Goal: Find specific page/section: Find specific page/section

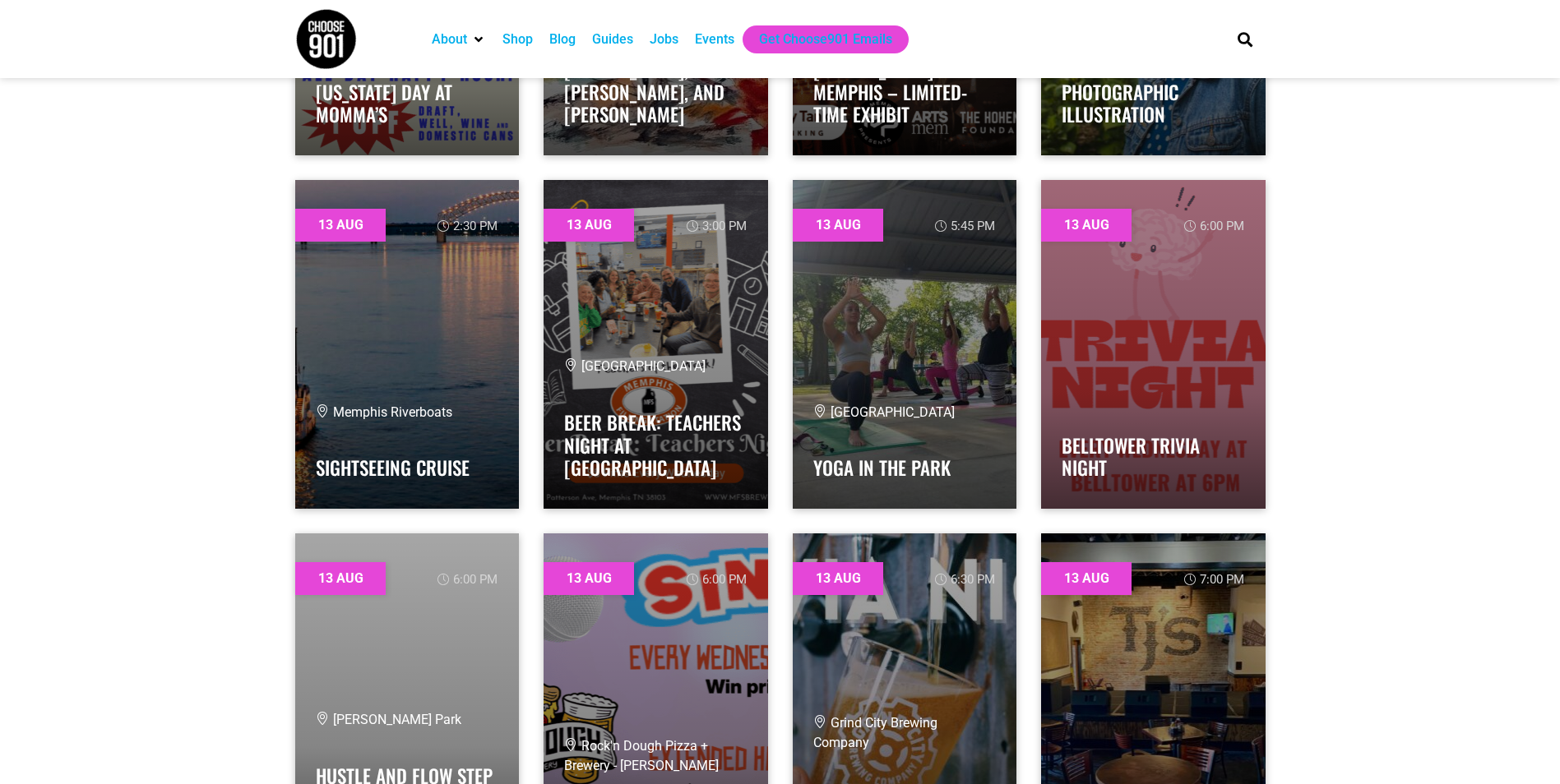
scroll to position [987, 0]
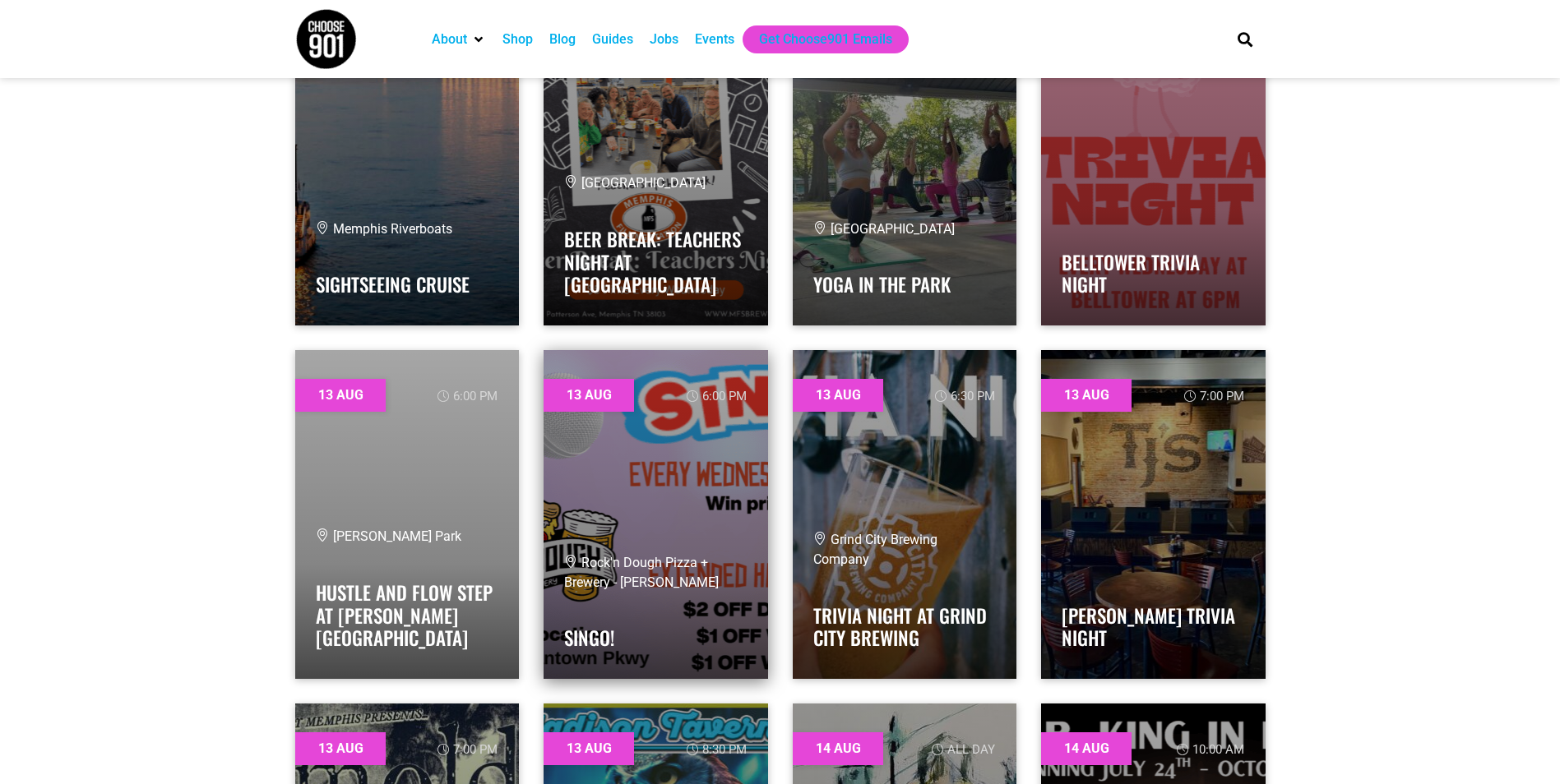
click at [632, 473] on link at bounding box center [655, 514] width 224 height 329
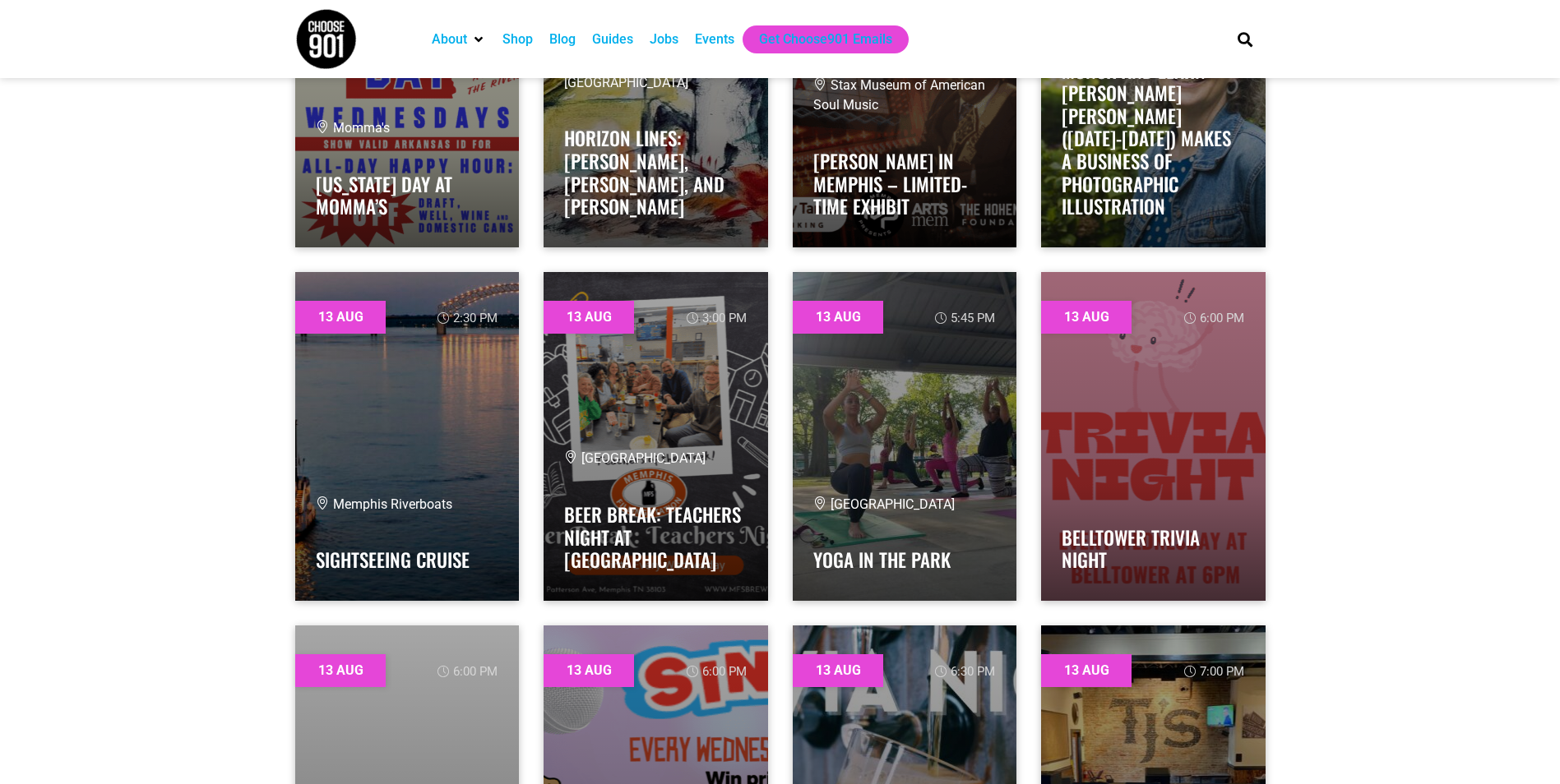
scroll to position [739, 0]
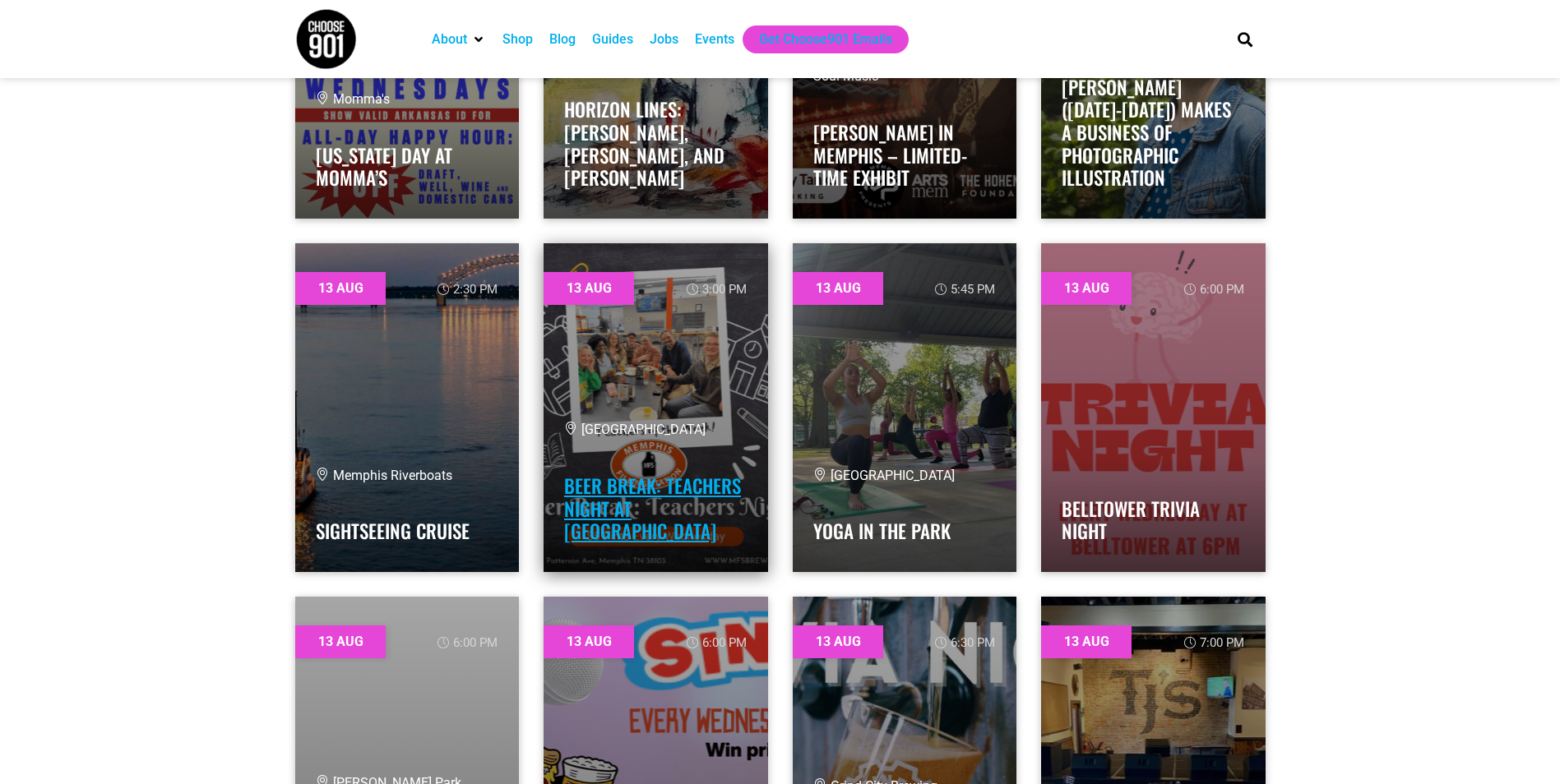
click at [690, 478] on link "Beer Break: Teachers Night at [GEOGRAPHIC_DATA]" at bounding box center [652, 508] width 176 height 73
